Goal: Find specific page/section: Find specific page/section

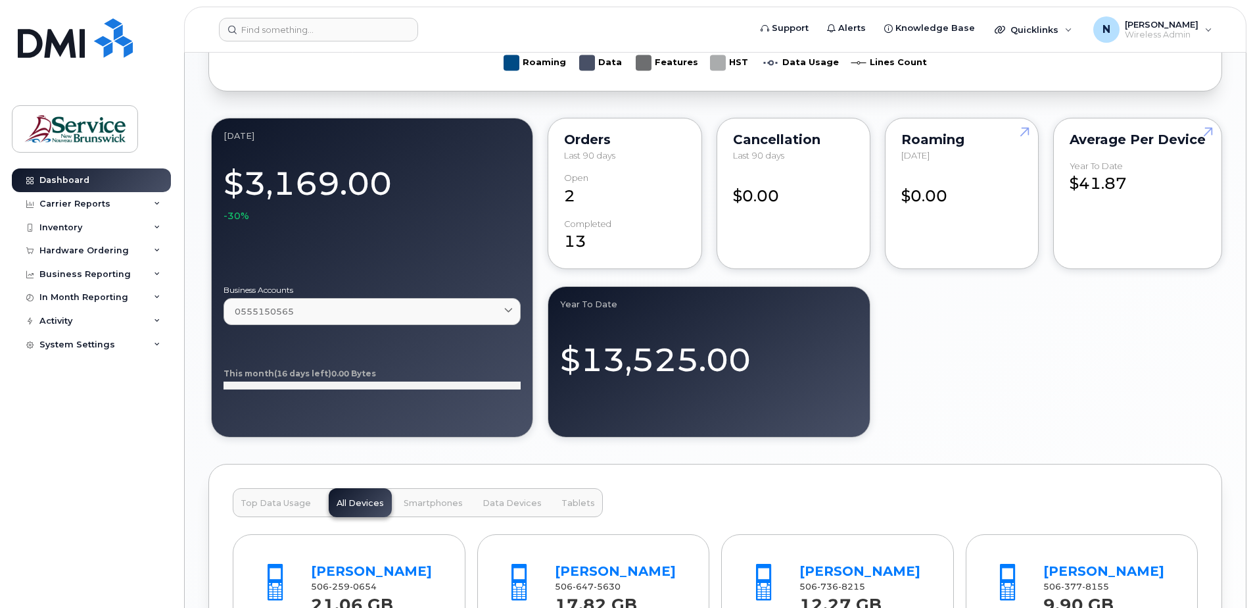
scroll to position [806, 0]
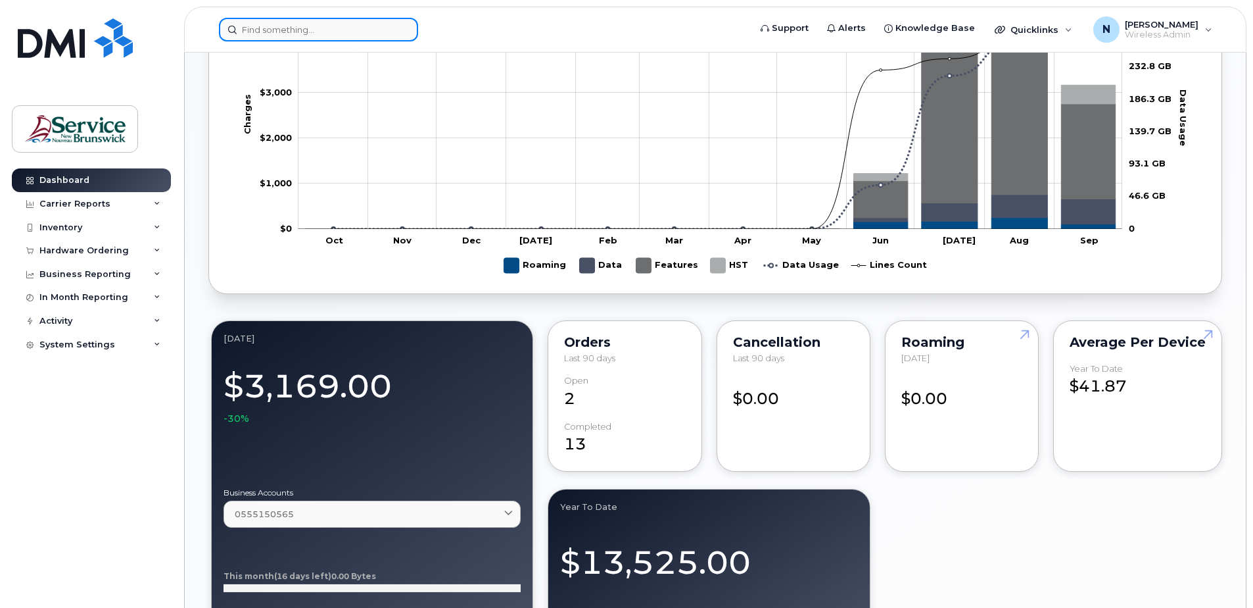
click at [297, 34] on input at bounding box center [318, 30] width 199 height 24
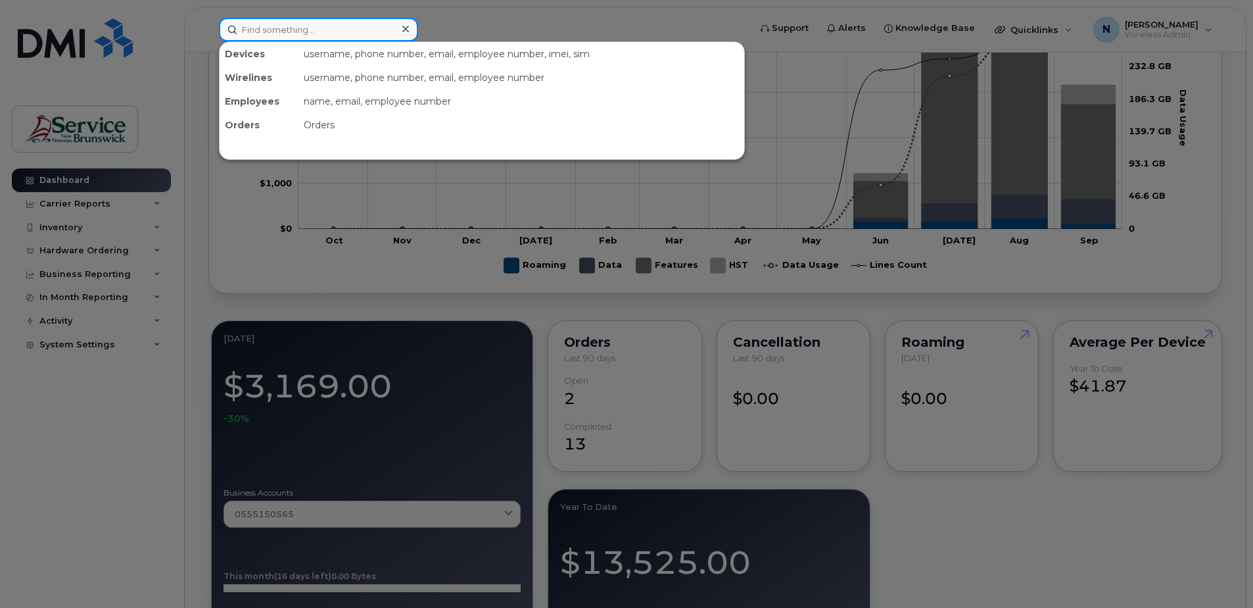
paste input "506-259-3309"
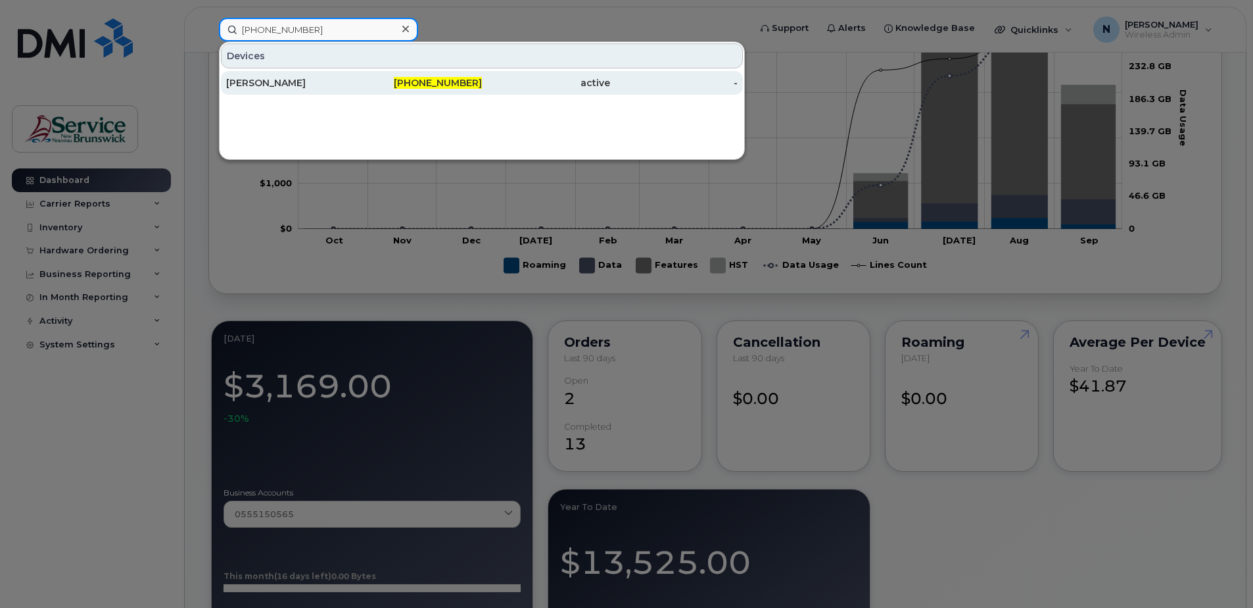
type input "506-259-3309"
click at [352, 72] on div "[PERSON_NAME]" at bounding box center [290, 83] width 128 height 24
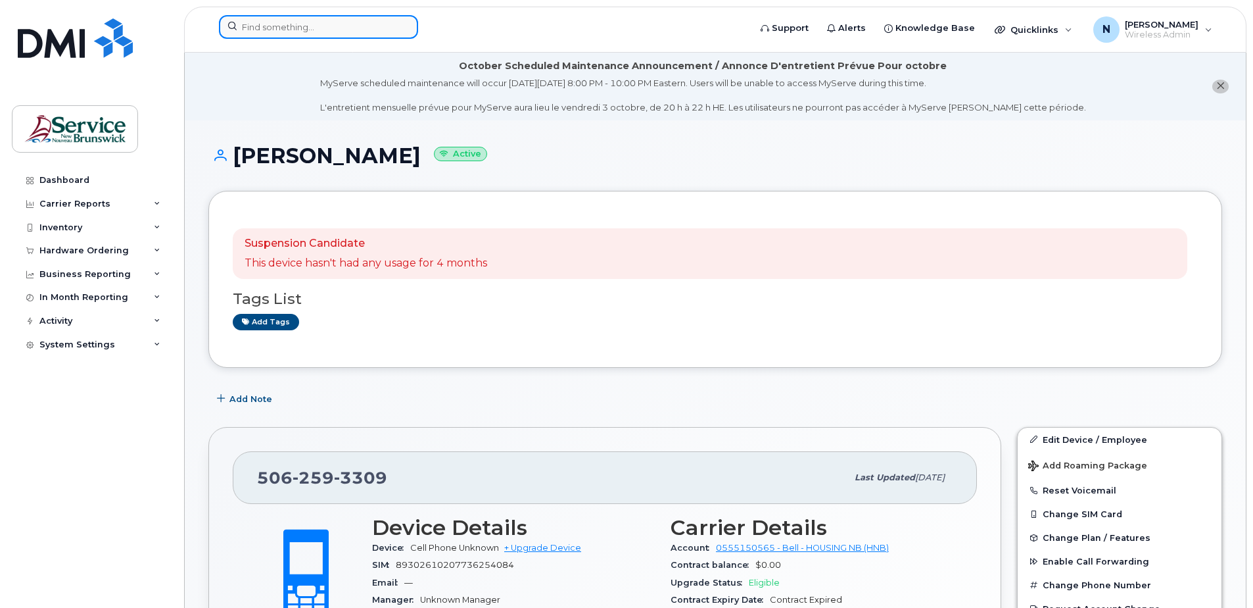
click at [291, 26] on input at bounding box center [318, 27] width 199 height 24
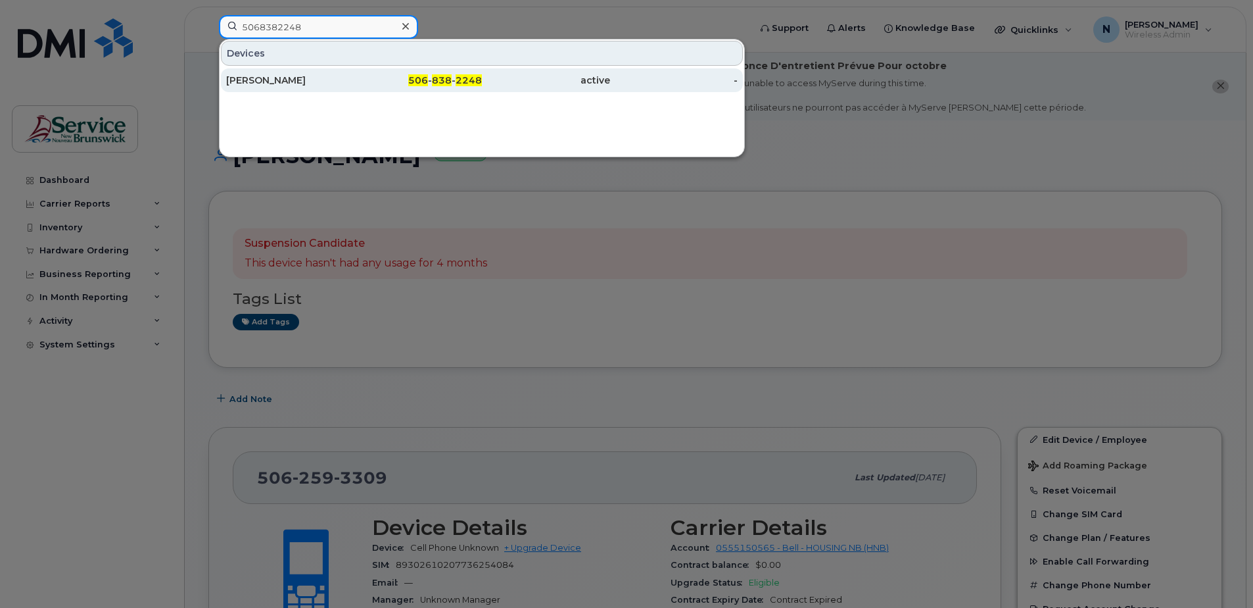
type input "5068382248"
click at [336, 76] on div "[PERSON_NAME]" at bounding box center [290, 80] width 128 height 13
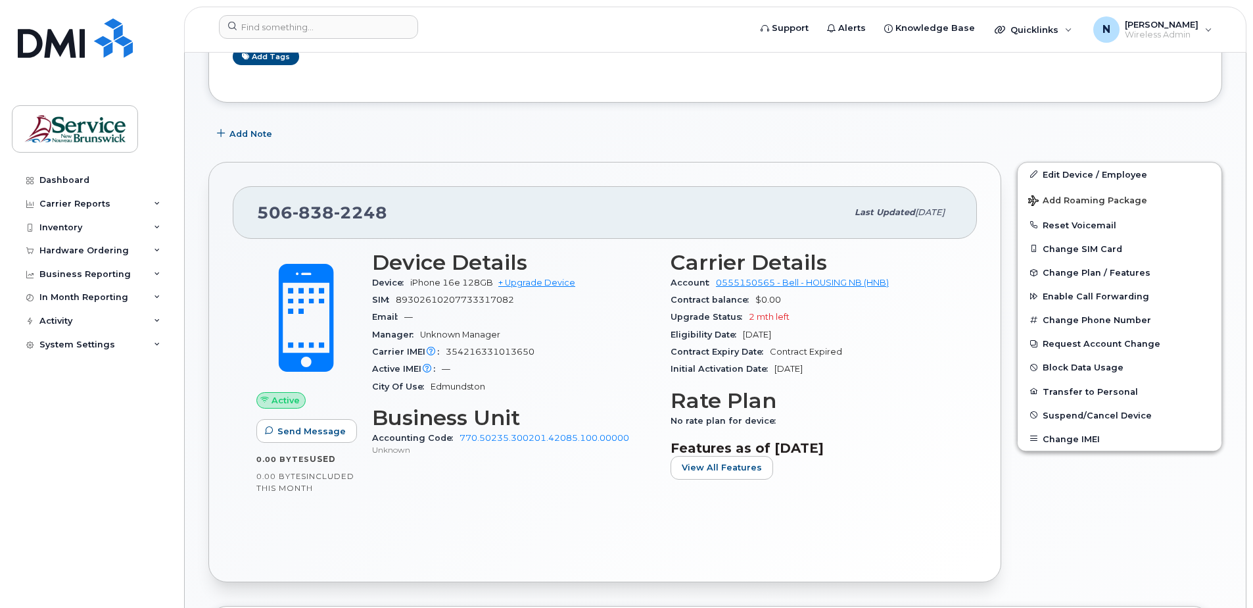
scroll to position [329, 0]
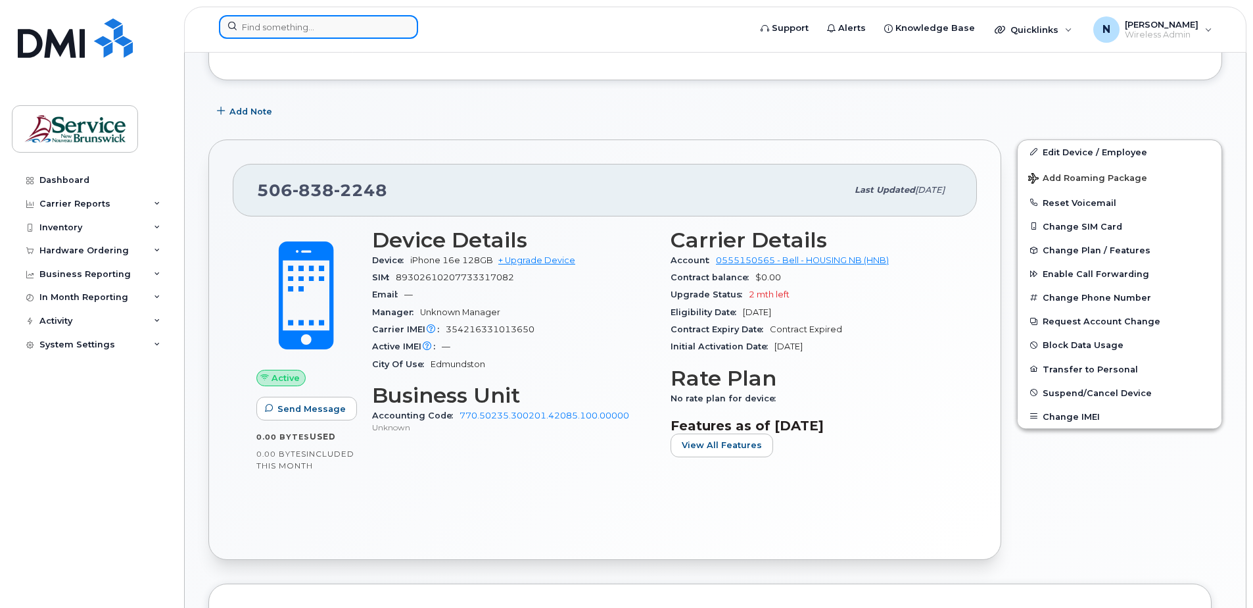
click at [272, 23] on input at bounding box center [318, 27] width 199 height 24
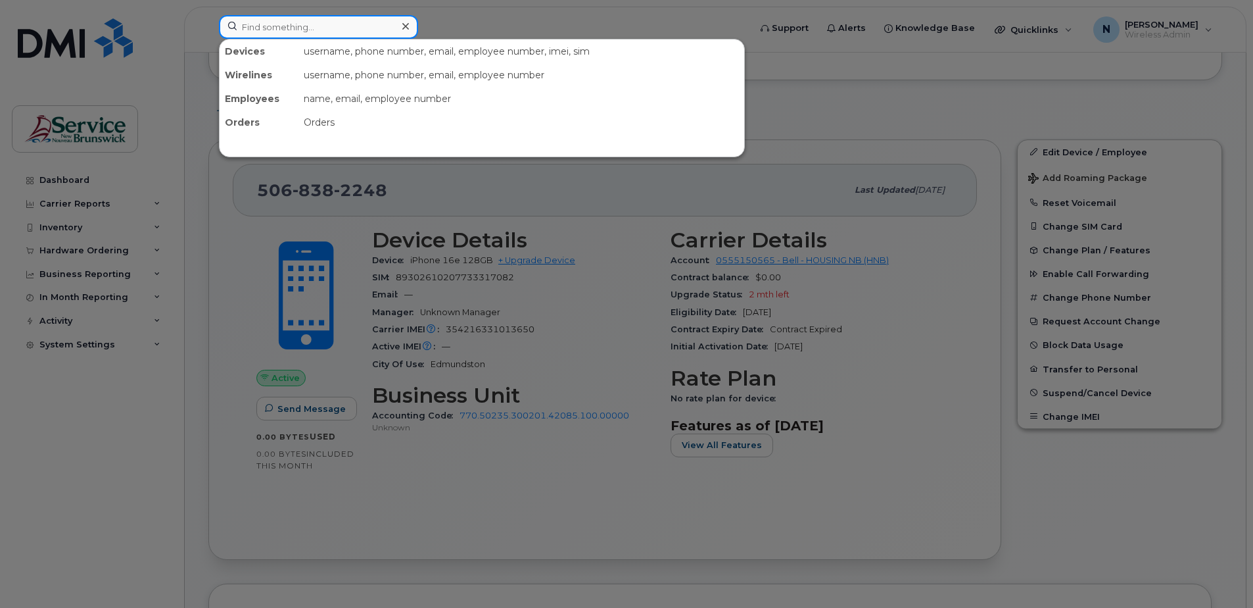
paste input "5063494961"
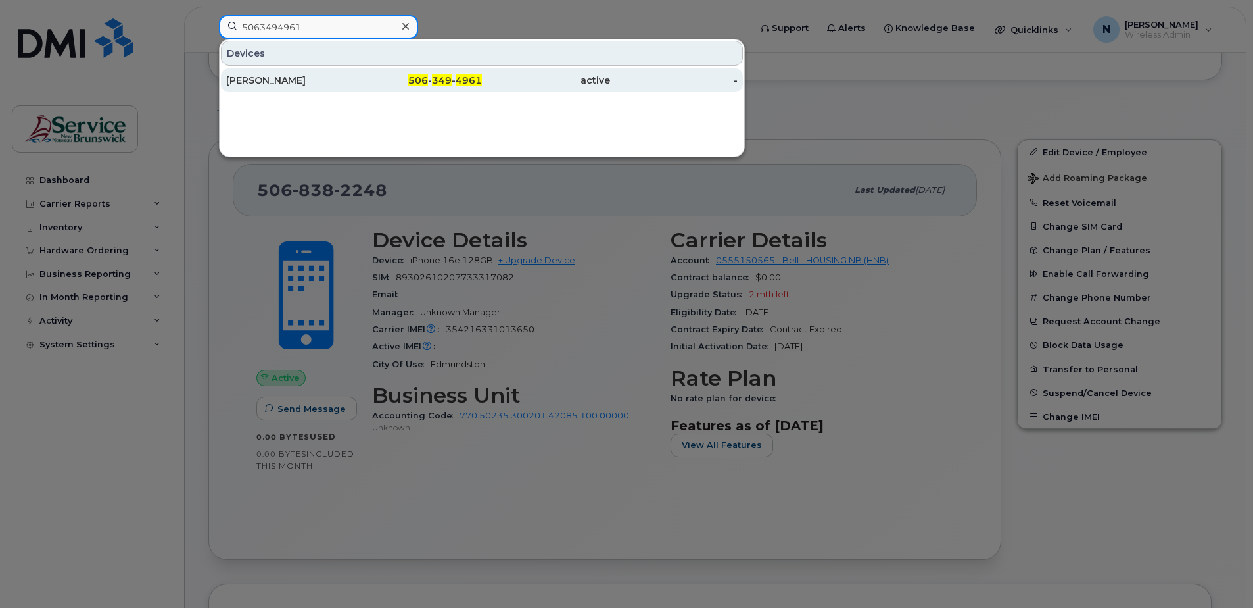
type input "5063494961"
click at [312, 70] on div "[PERSON_NAME]" at bounding box center [290, 80] width 128 height 24
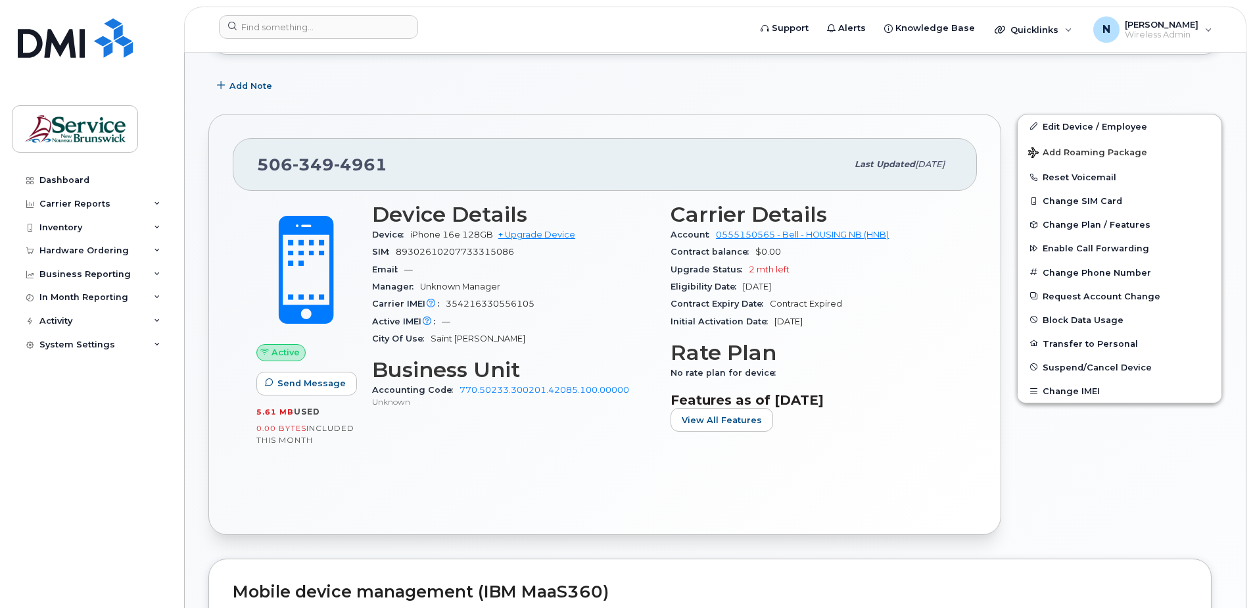
scroll to position [329, 0]
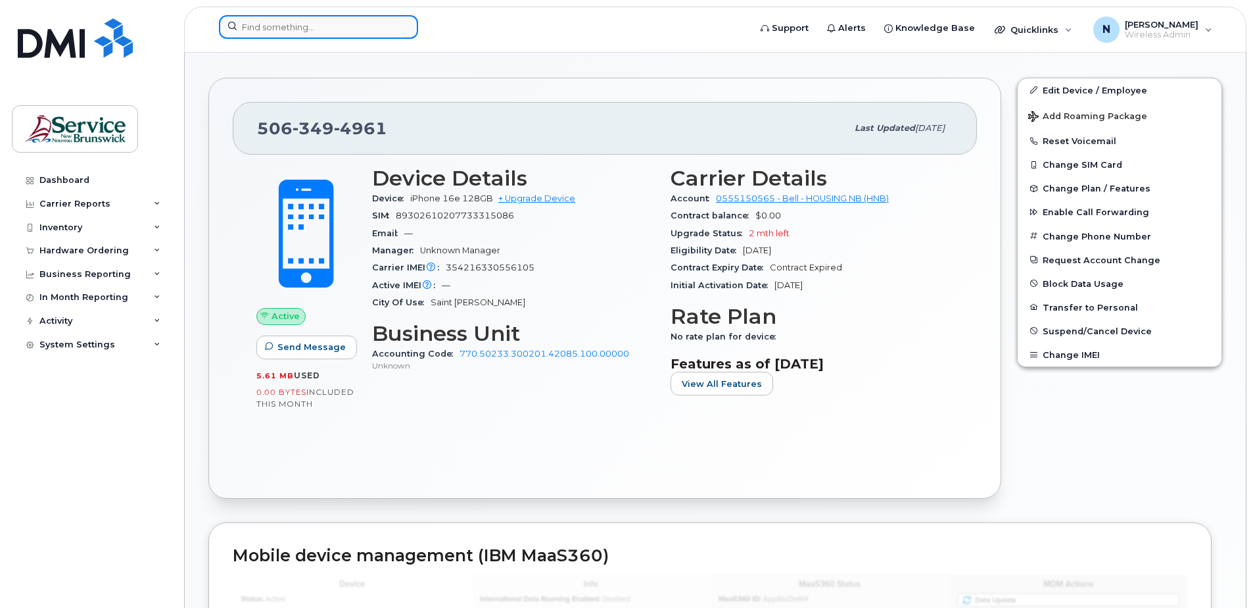
click at [264, 19] on input at bounding box center [318, 27] width 199 height 24
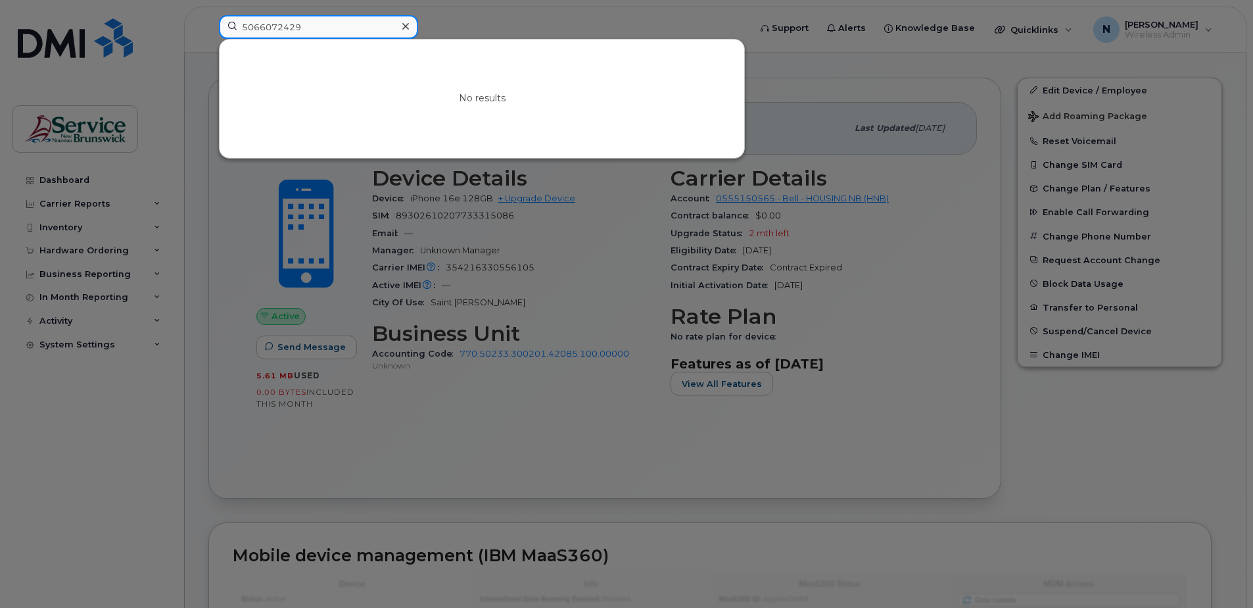
type input "5066072429"
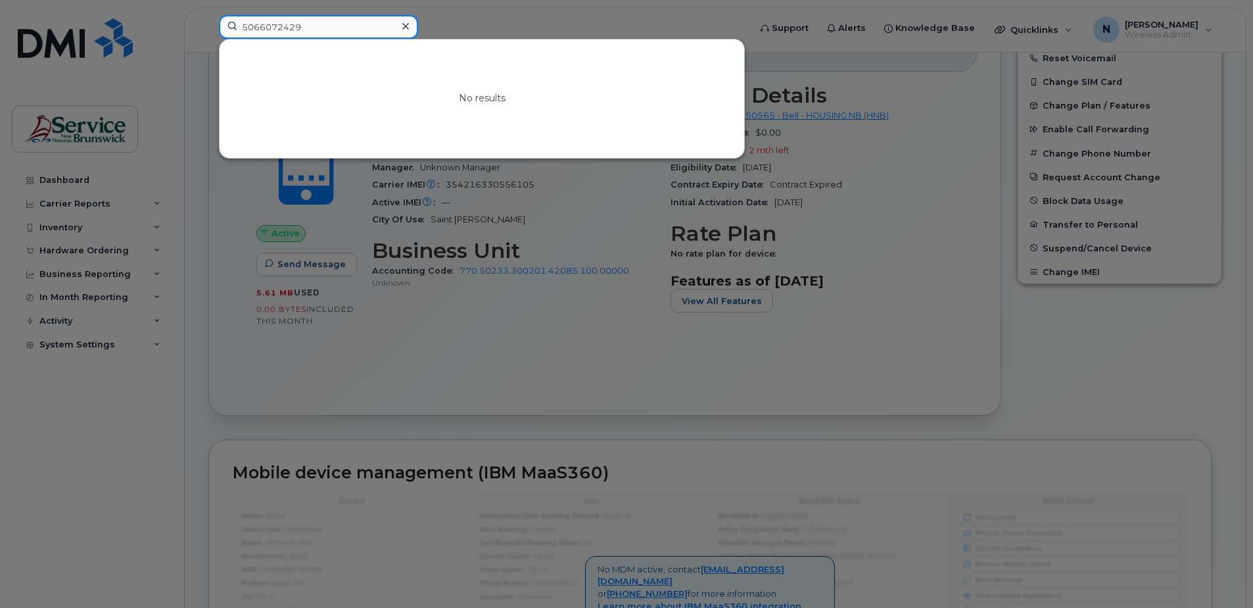
scroll to position [592, 0]
